Goal: Task Accomplishment & Management: Use online tool/utility

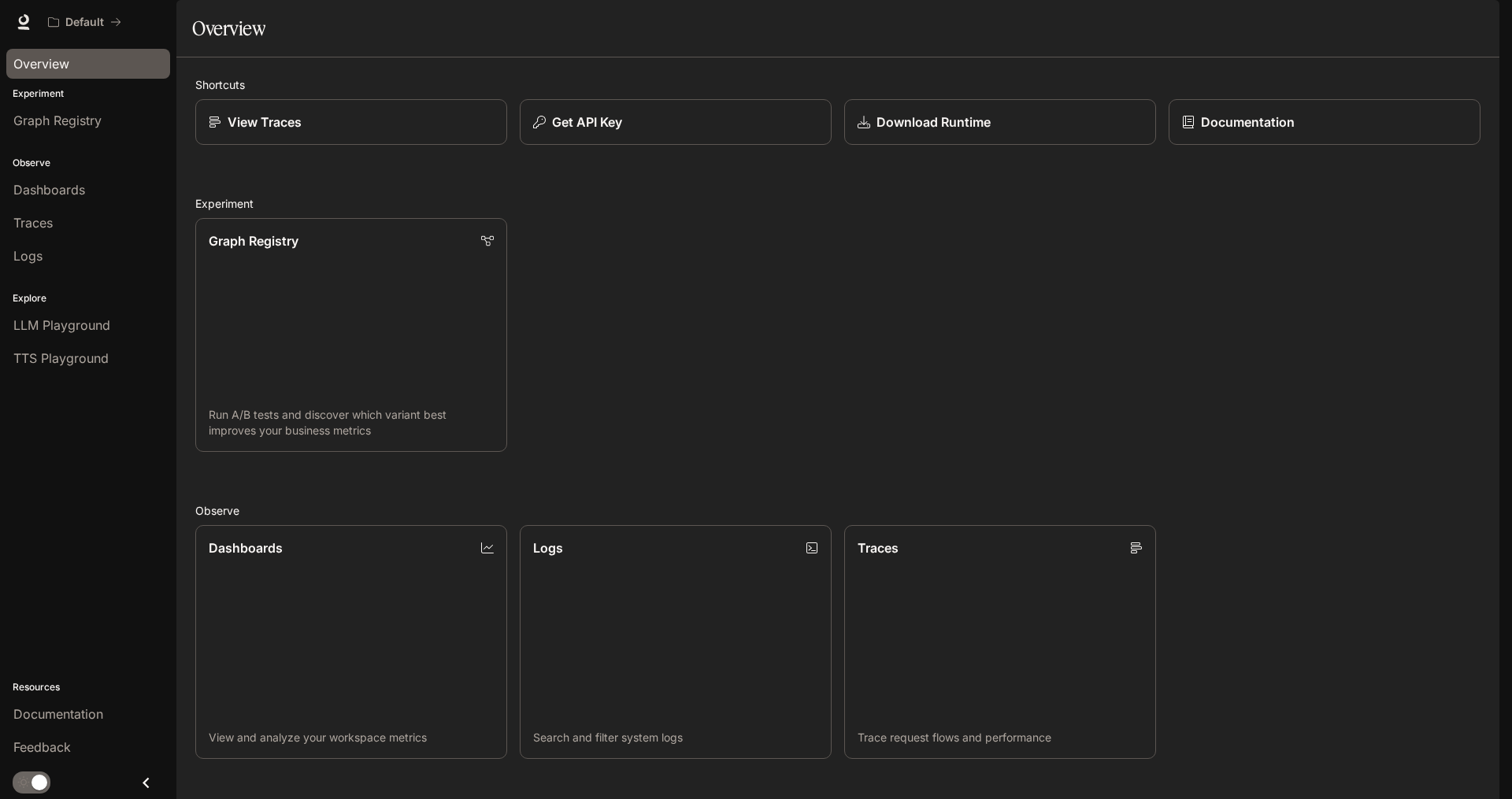
click at [65, 65] on span "Overview" at bounding box center [42, 63] width 56 height 19
click at [84, 115] on span "Graph Registry" at bounding box center [58, 120] width 89 height 19
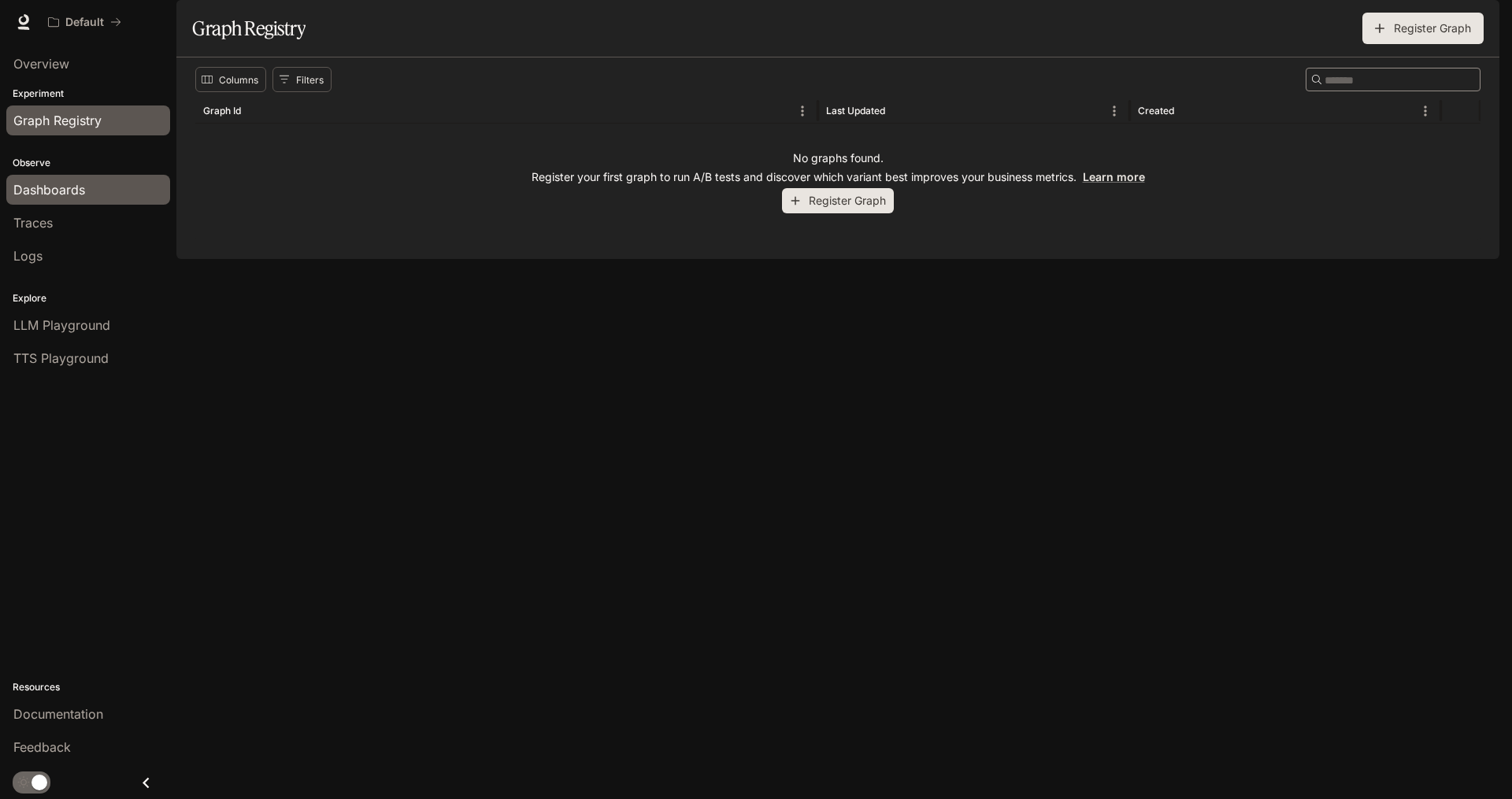
click at [111, 192] on div "Dashboards" at bounding box center [89, 190] width 150 height 19
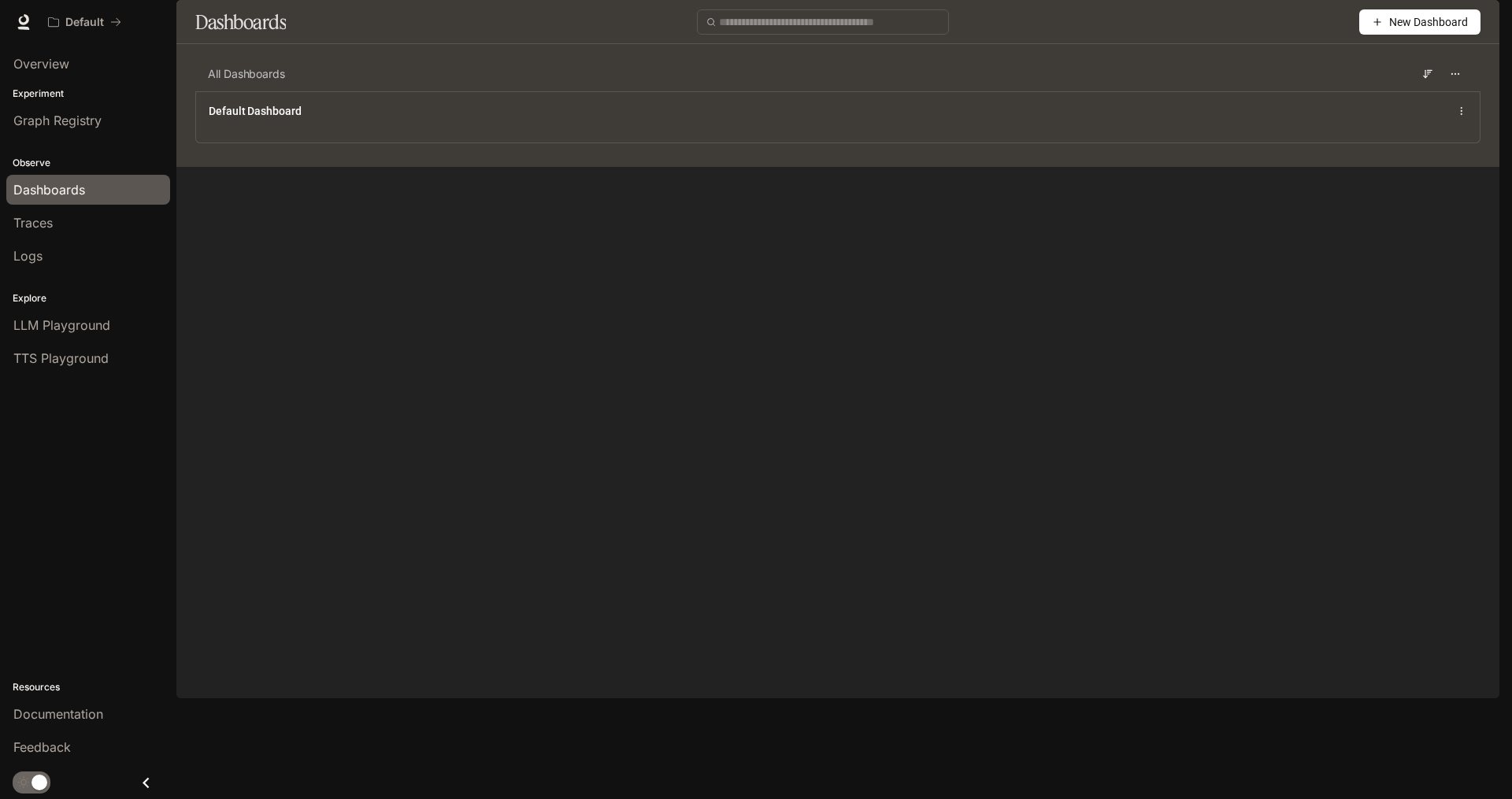
click at [1472, 26] on img "button" at bounding box center [1477, 22] width 22 height 22
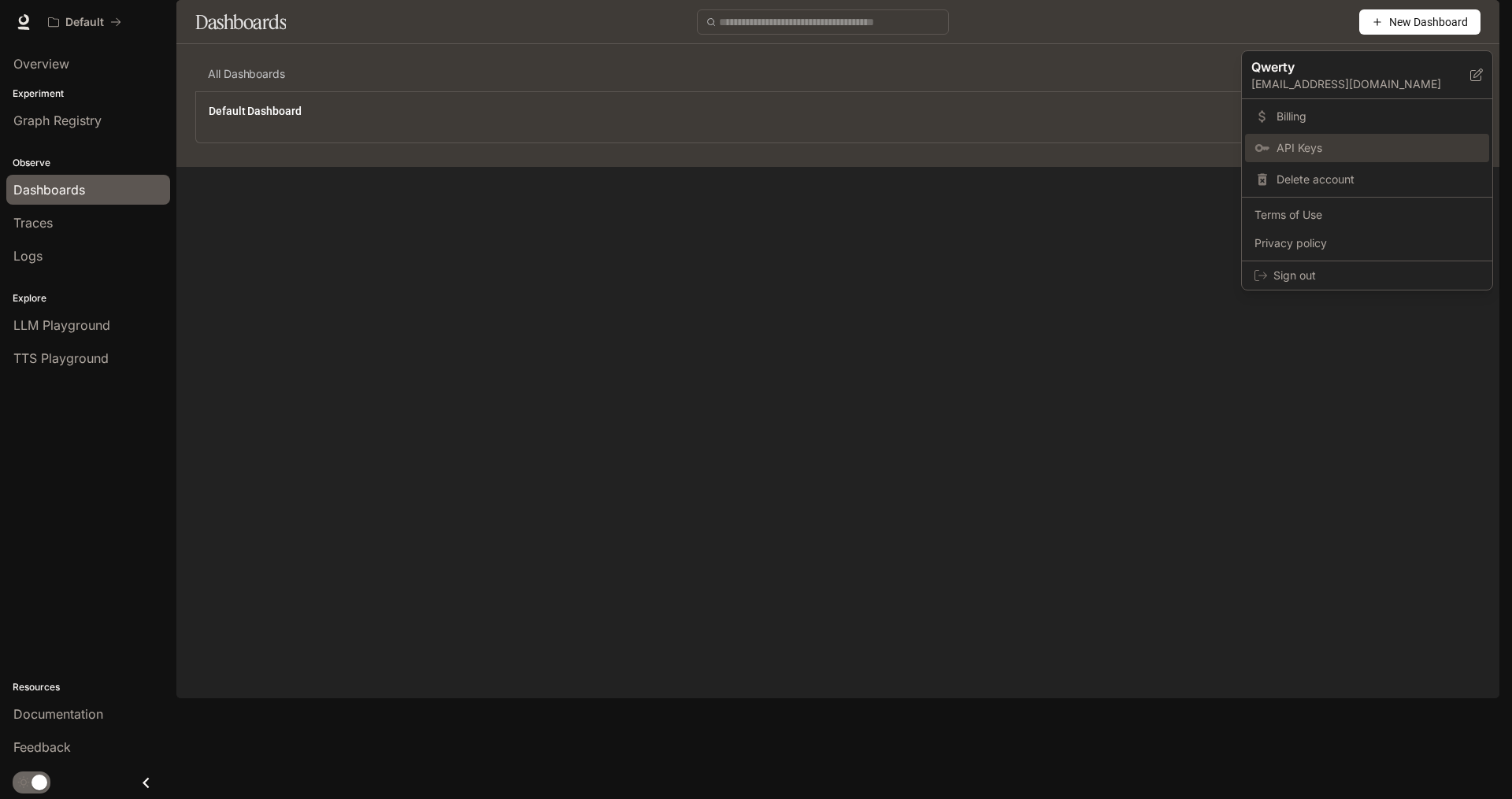
click at [1331, 138] on link "API Keys" at bounding box center [1367, 147] width 244 height 28
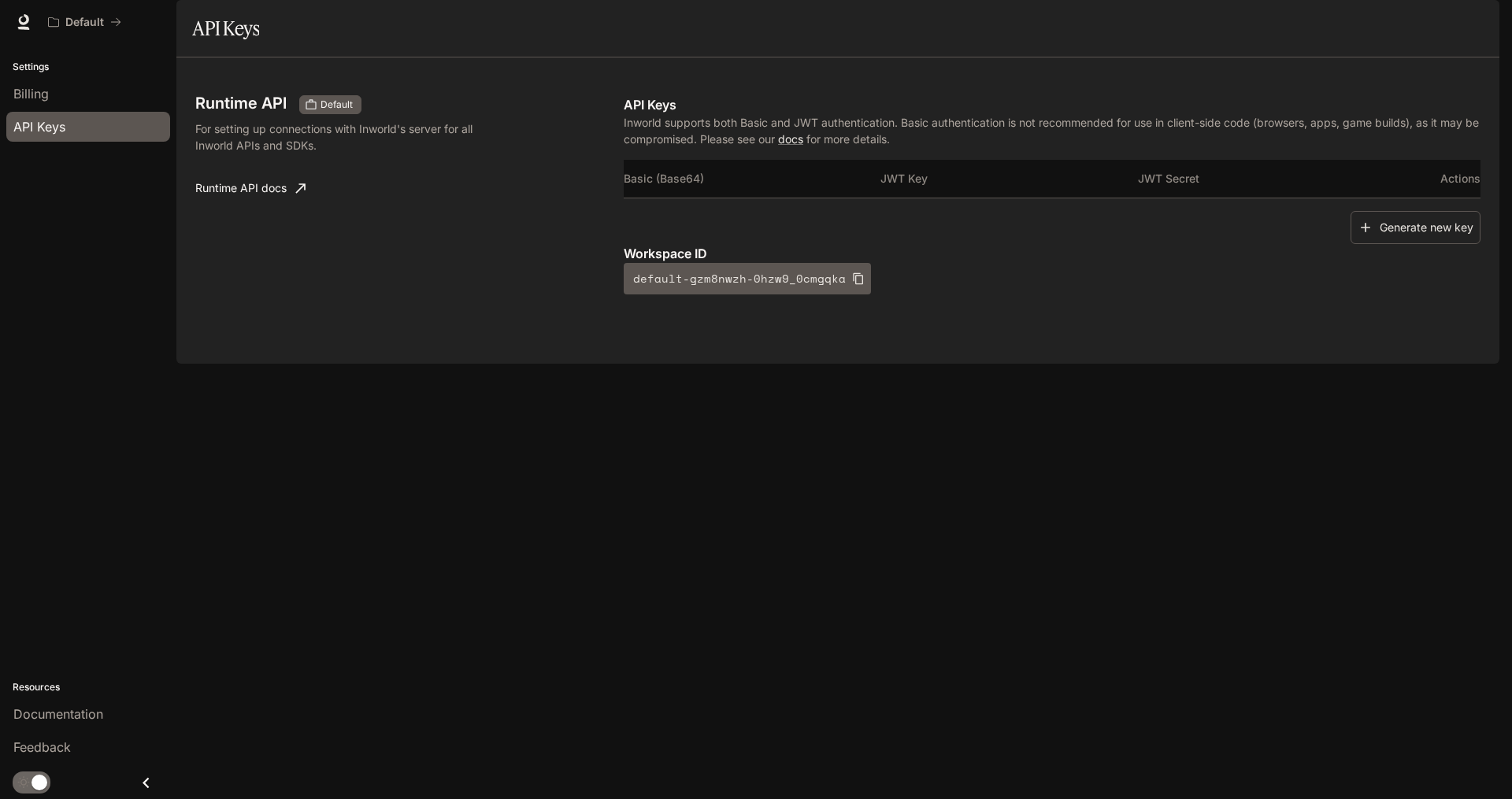
click at [723, 198] on th "Basic (Base64)" at bounding box center [752, 179] width 257 height 38
click at [853, 285] on icon "button" at bounding box center [857, 279] width 10 height 12
click at [762, 198] on th "Basic (Base64)" at bounding box center [752, 179] width 257 height 38
click at [1402, 245] on button "Generate new key" at bounding box center [1415, 228] width 130 height 33
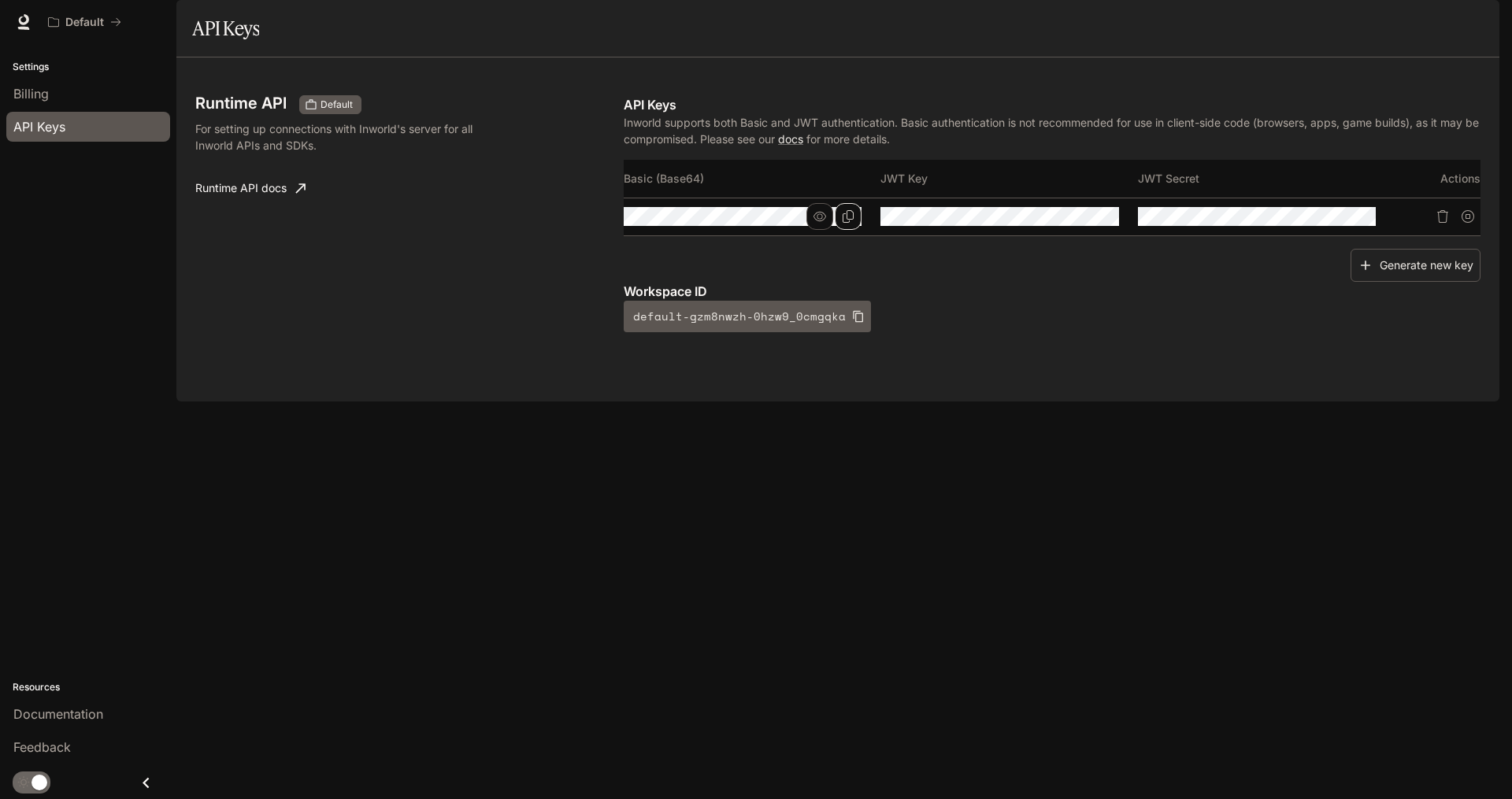
click at [844, 230] on button "Copy Basic (Base64)" at bounding box center [848, 217] width 27 height 27
click at [816, 221] on icon "button" at bounding box center [820, 217] width 13 height 9
click at [1085, 230] on button "button" at bounding box center [1078, 217] width 27 height 27
click at [1331, 223] on icon "button" at bounding box center [1334, 217] width 13 height 13
click at [853, 322] on icon "button" at bounding box center [857, 316] width 10 height 12
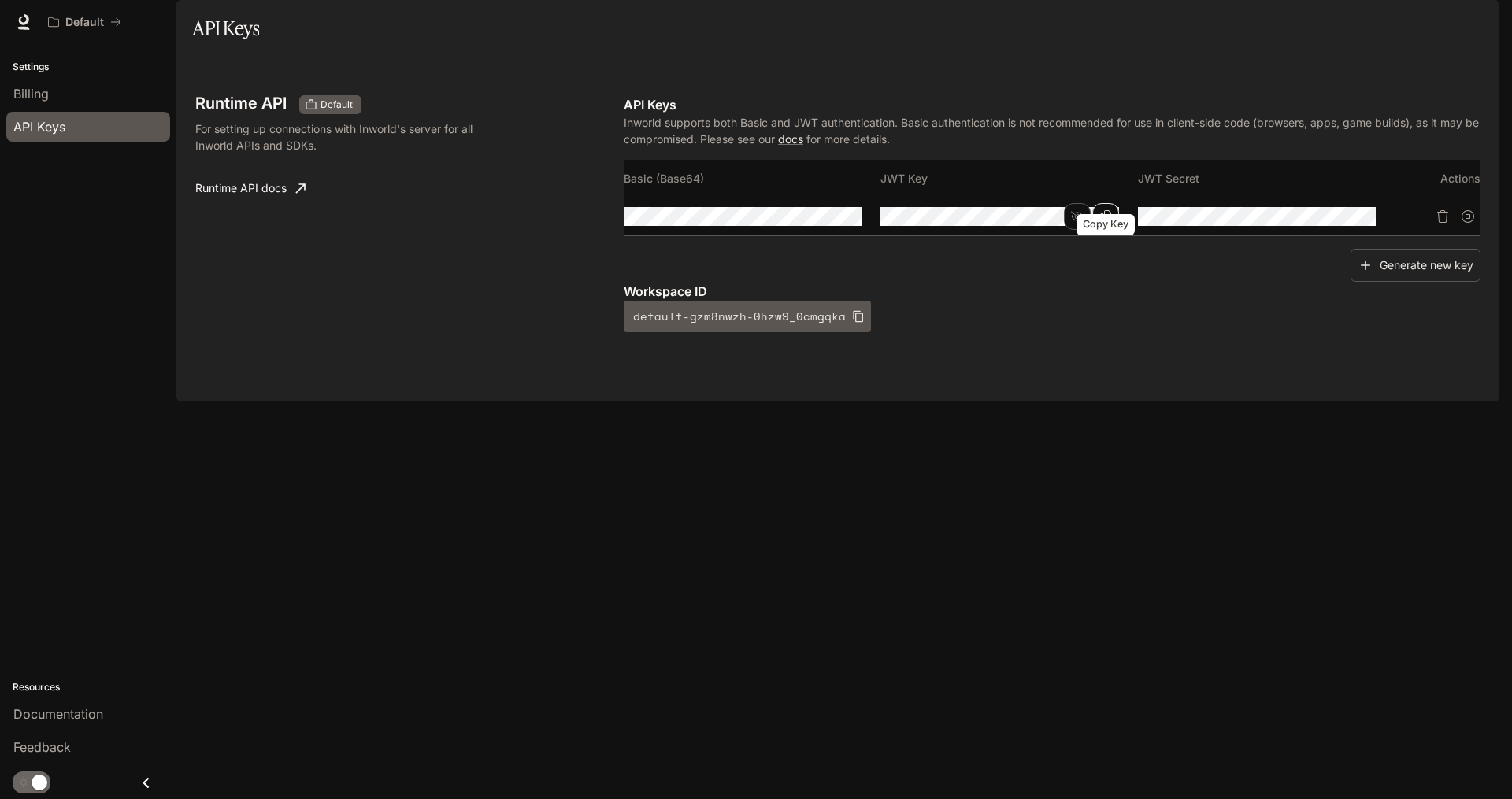
click at [1110, 223] on icon "Copy Key" at bounding box center [1106, 217] width 11 height 13
click at [1359, 223] on icon "Copy Secret" at bounding box center [1362, 217] width 11 height 13
drag, startPoint x: 1070, startPoint y: 256, endPoint x: 1087, endPoint y: 280, distance: 29.4
click at [1084, 249] on div "Basic (Base64) JWT Key JWT Secret Actions" at bounding box center [1052, 204] width 857 height 89
click at [0, 0] on icon "Copy Key" at bounding box center [0, 0] width 0 height 0
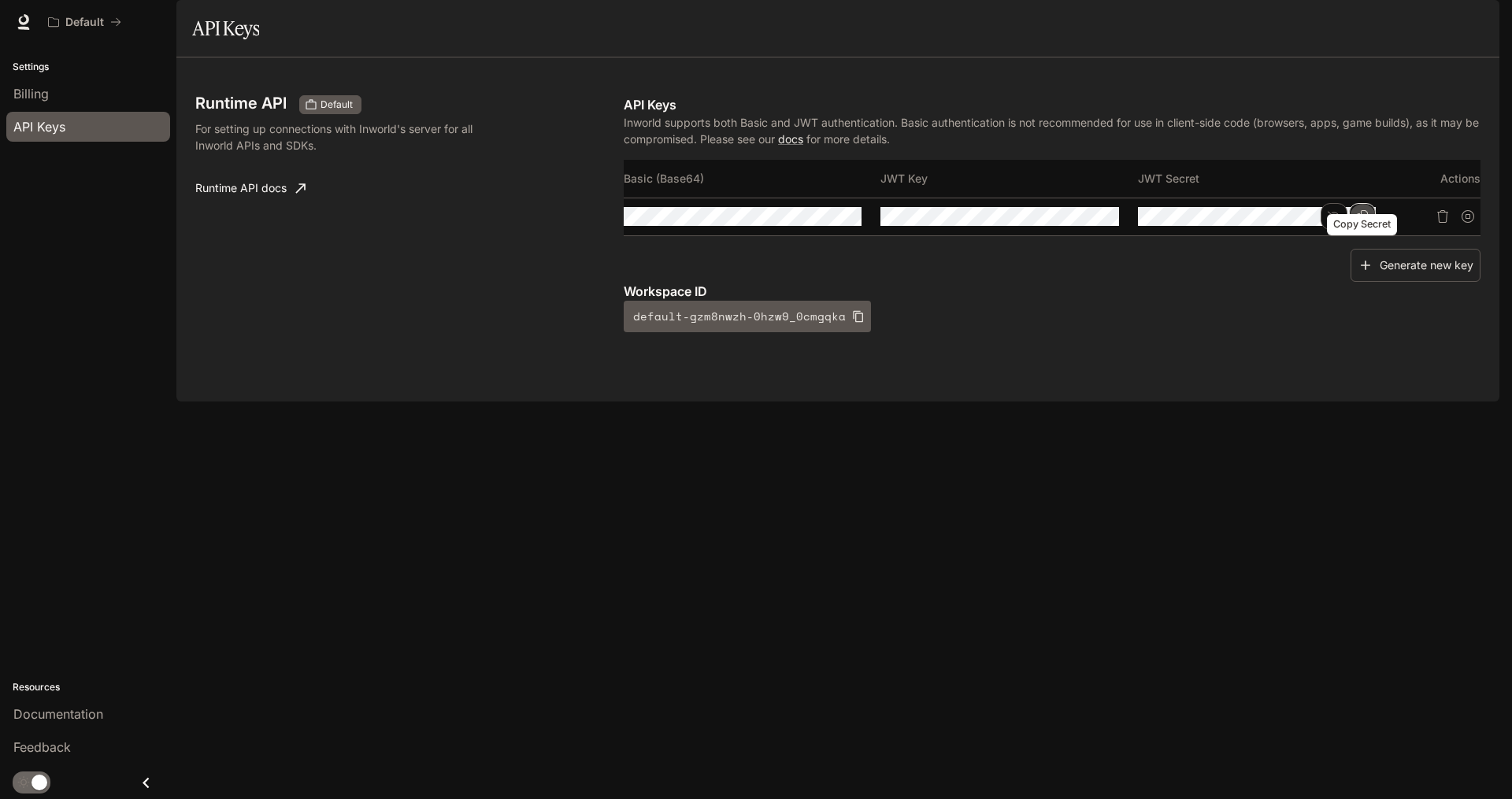
click at [1351, 230] on button "Copy Secret" at bounding box center [1363, 217] width 27 height 27
